Goal: Transaction & Acquisition: Purchase product/service

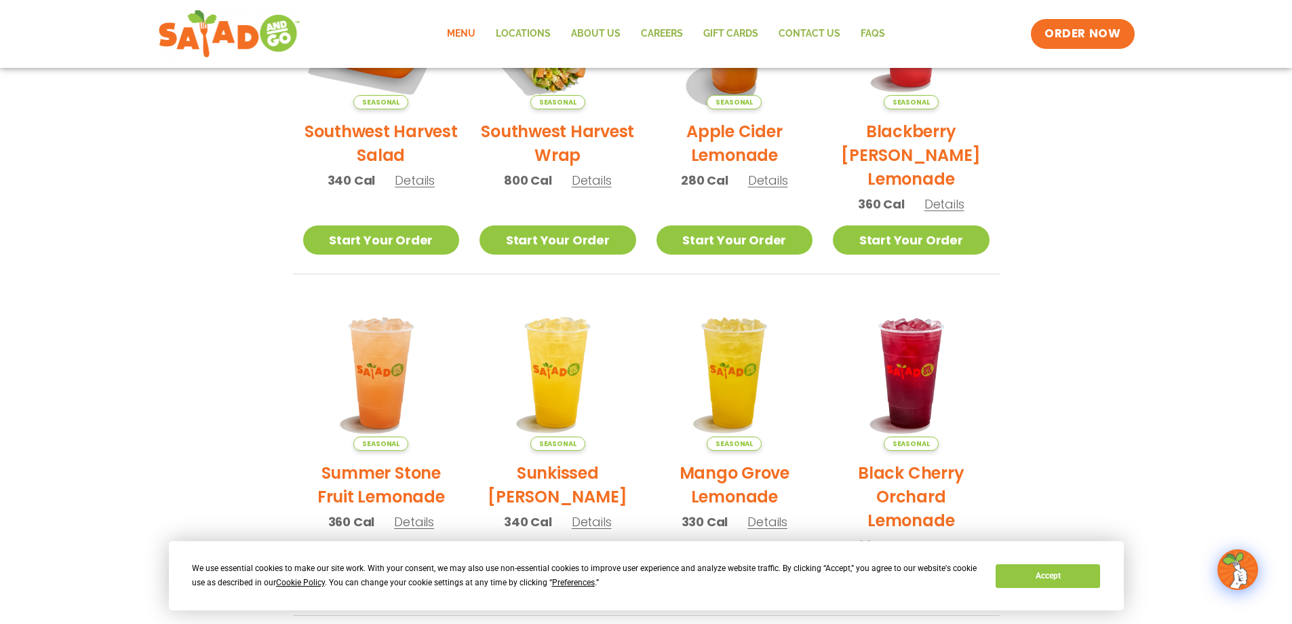
scroll to position [383, 0]
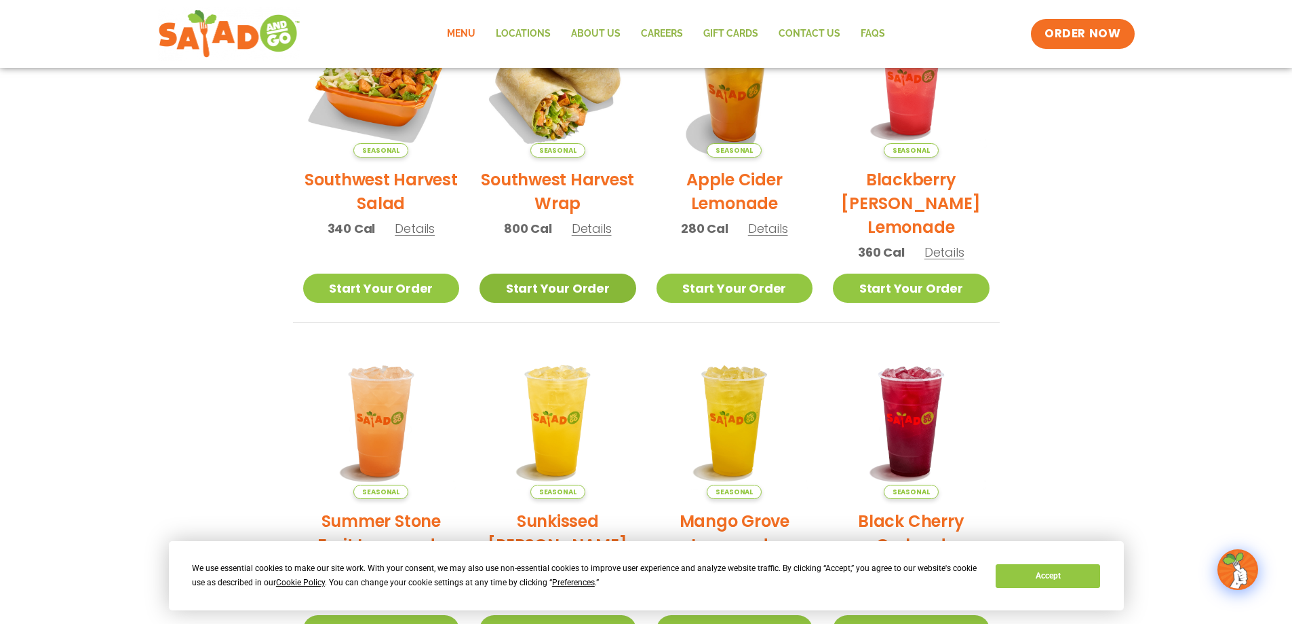
click at [553, 297] on link "Start Your Order" at bounding box center [558, 287] width 157 height 29
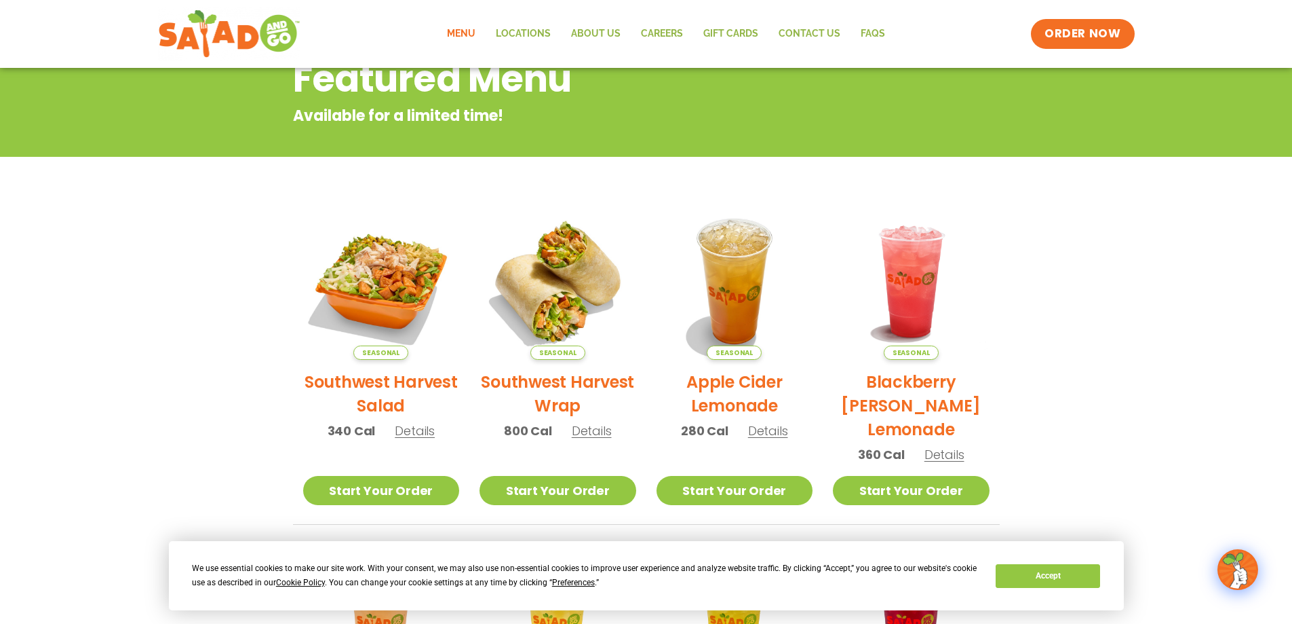
scroll to position [179, 0]
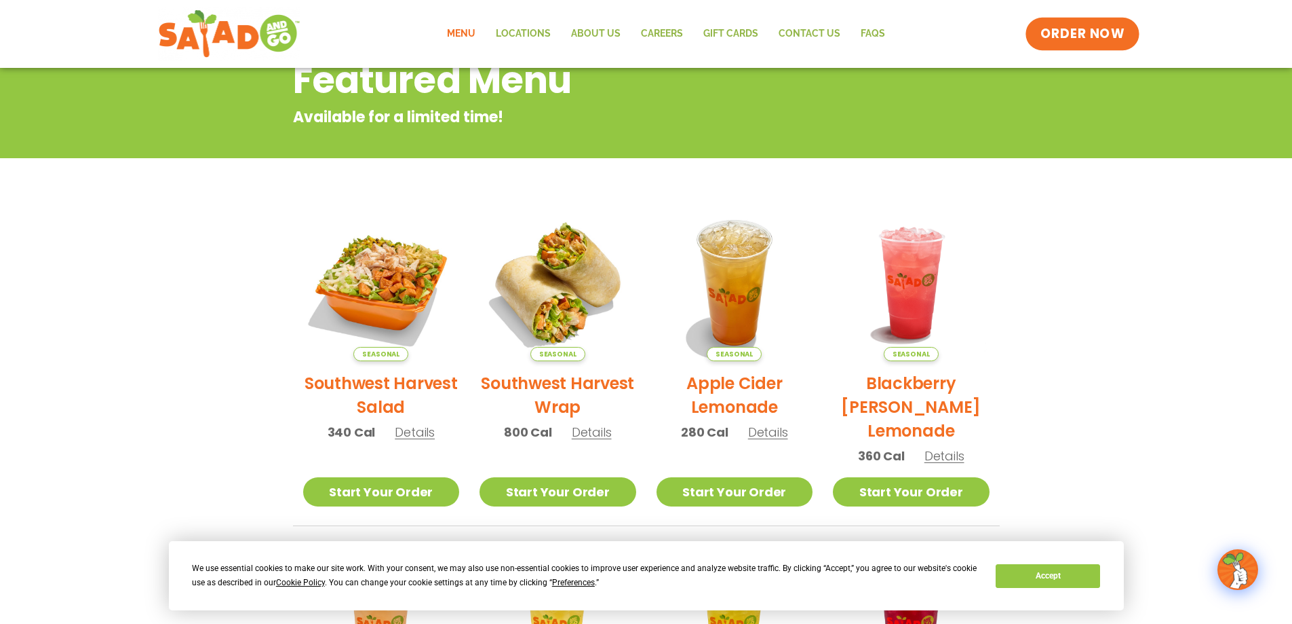
click at [1079, 37] on span "ORDER NOW" at bounding box center [1083, 34] width 84 height 18
